Goal: Find specific page/section

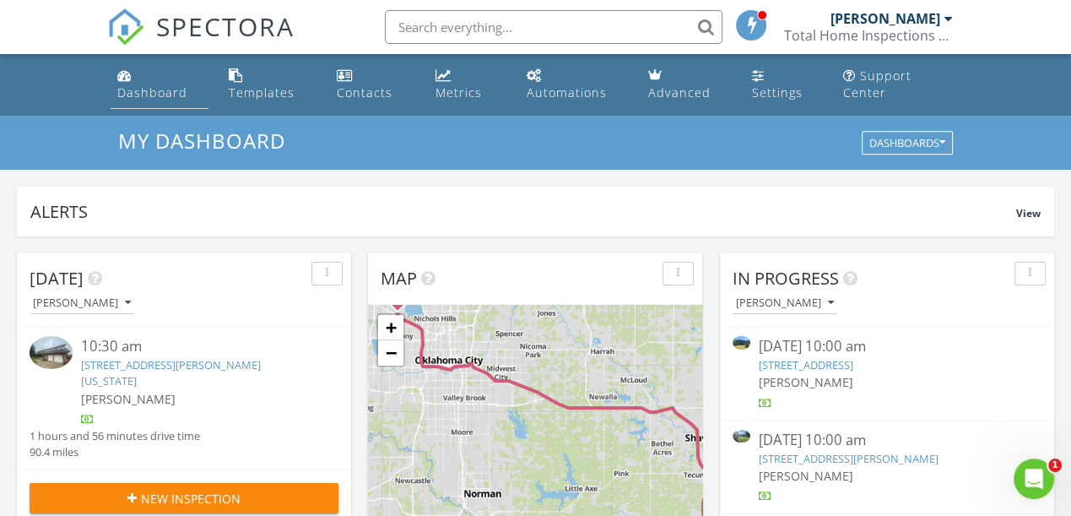
scroll to position [1558, 1093]
click at [504, 30] on input "text" at bounding box center [554, 27] width 338 height 34
type input "anders"
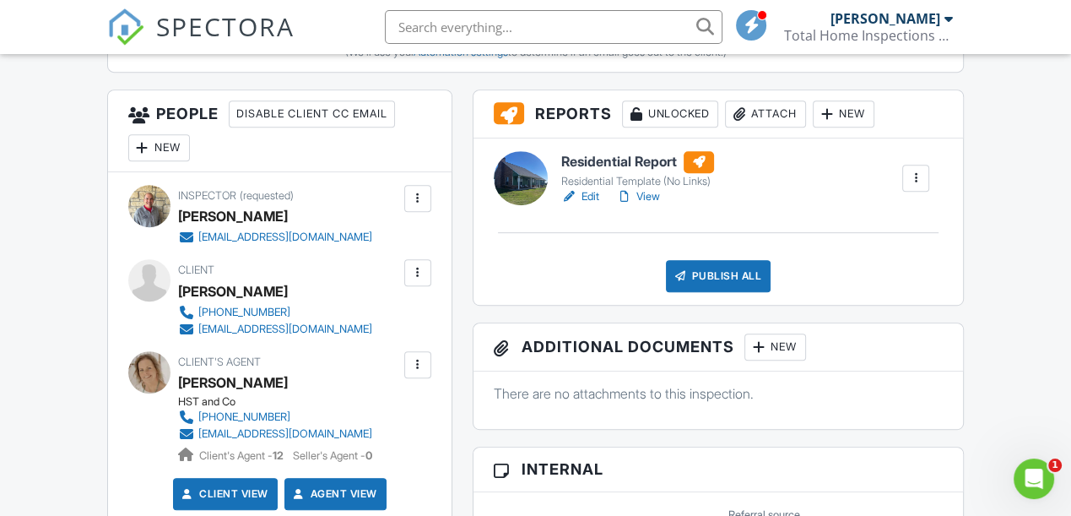
scroll to position [766, 0]
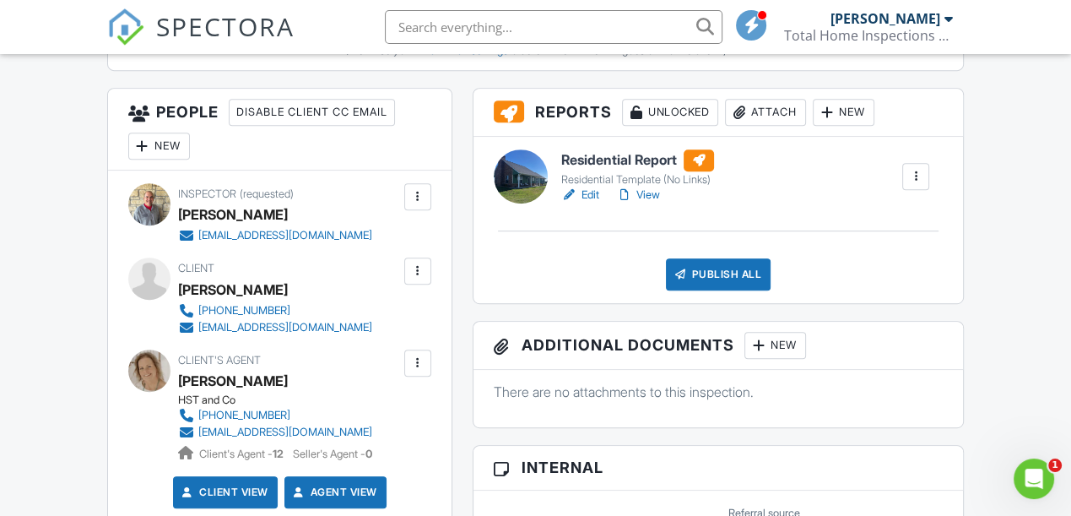
click at [650, 203] on link "View" at bounding box center [638, 195] width 44 height 17
